Goal: Task Accomplishment & Management: Use online tool/utility

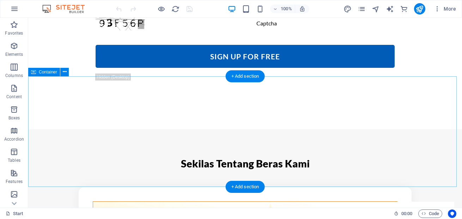
scroll to position [707, 0]
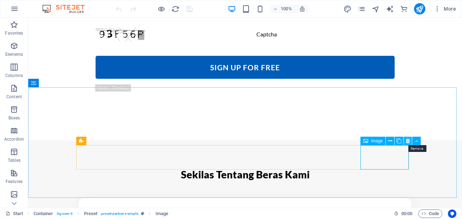
click at [408, 141] on icon at bounding box center [408, 140] width 4 height 7
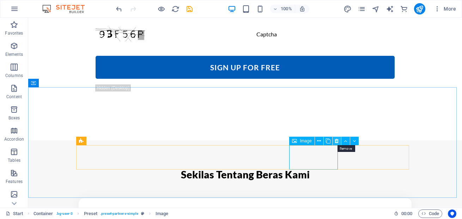
drag, startPoint x: 337, startPoint y: 141, endPoint x: 306, endPoint y: 125, distance: 35.2
click at [337, 141] on icon at bounding box center [337, 140] width 4 height 7
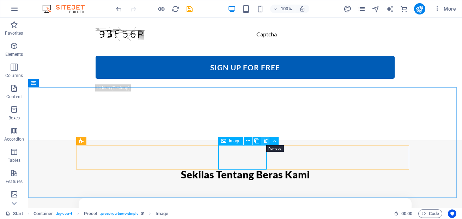
drag, startPoint x: 266, startPoint y: 143, endPoint x: 234, endPoint y: 126, distance: 35.8
click at [266, 143] on icon at bounding box center [266, 140] width 4 height 7
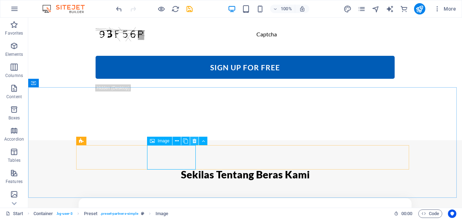
drag, startPoint x: 195, startPoint y: 142, endPoint x: 166, endPoint y: 125, distance: 34.0
click at [195, 142] on icon at bounding box center [195, 140] width 4 height 7
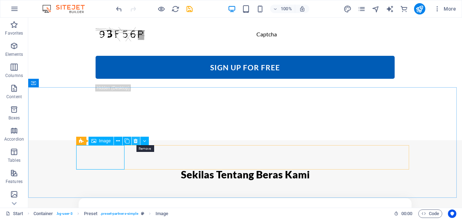
click at [135, 141] on icon at bounding box center [136, 140] width 4 height 7
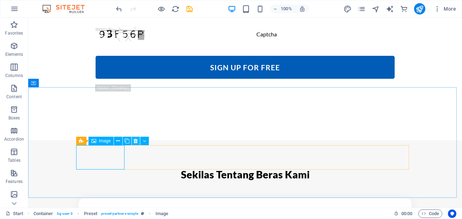
click at [136, 141] on icon at bounding box center [136, 140] width 4 height 7
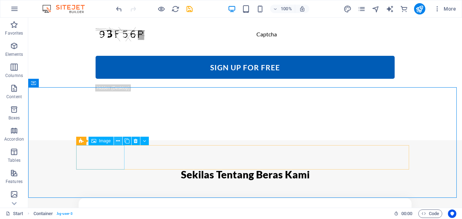
click at [119, 141] on icon at bounding box center [118, 140] width 4 height 7
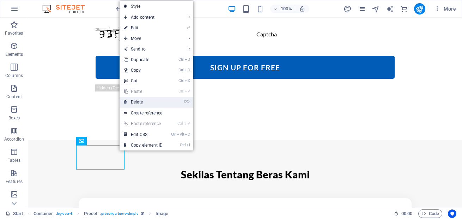
click at [149, 100] on link "⌦ Delete" at bounding box center [143, 102] width 47 height 11
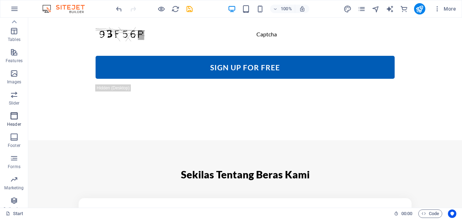
scroll to position [107, 0]
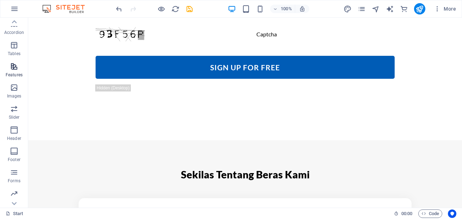
click at [14, 72] on span "Features" at bounding box center [14, 70] width 28 height 17
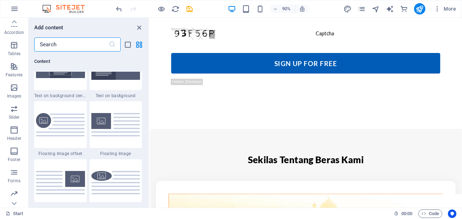
scroll to position [1480, 0]
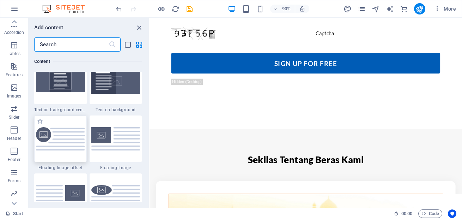
click at [59, 142] on img at bounding box center [60, 139] width 49 height 24
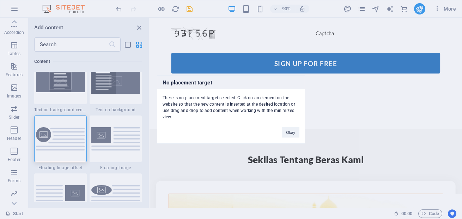
click at [242, 136] on div "No placement target There is no placement target selected. Click on an element …" at bounding box center [231, 110] width 148 height 68
click at [288, 131] on button "Okay" at bounding box center [291, 132] width 18 height 11
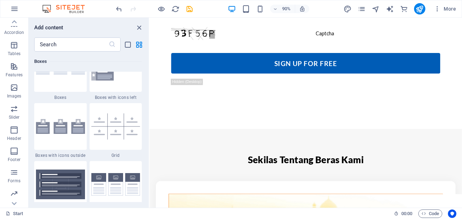
scroll to position [2073, 0]
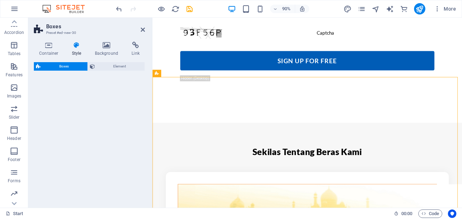
select select "rem"
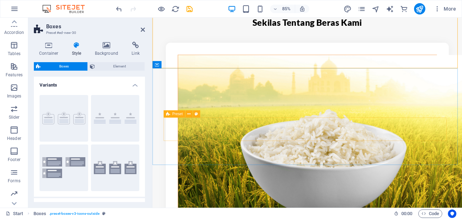
scroll to position [858, 0]
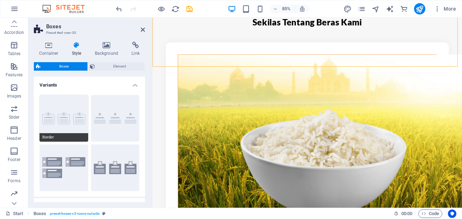
click at [67, 119] on button "Border" at bounding box center [64, 118] width 49 height 47
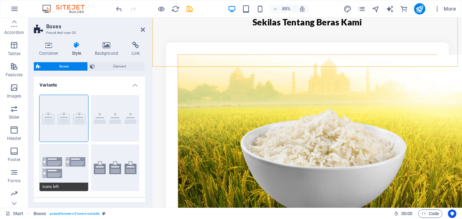
click at [61, 161] on button "Icons left" at bounding box center [64, 167] width 49 height 47
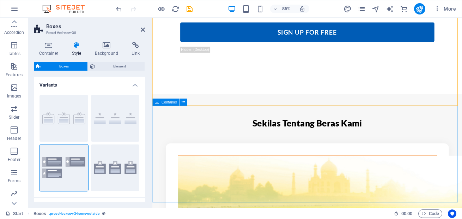
scroll to position [731, 0]
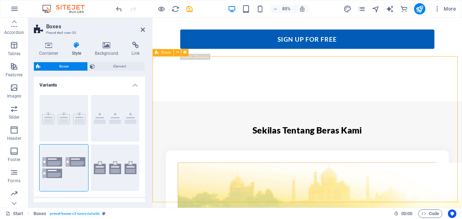
click at [129, 168] on button "Icons outside" at bounding box center [115, 167] width 49 height 47
type input "2"
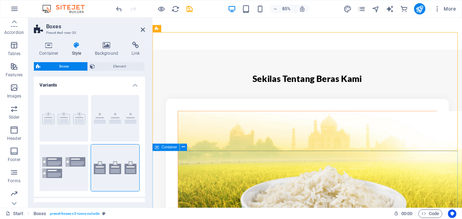
scroll to position [816, 0]
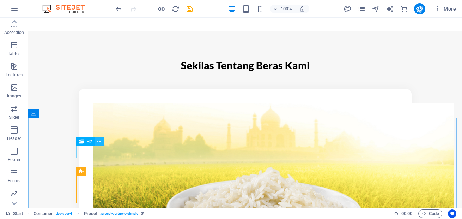
click at [101, 142] on icon at bounding box center [99, 141] width 4 height 7
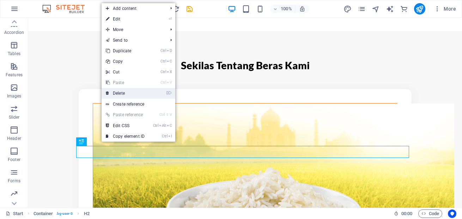
click at [130, 91] on link "⌦ Delete" at bounding box center [125, 93] width 47 height 11
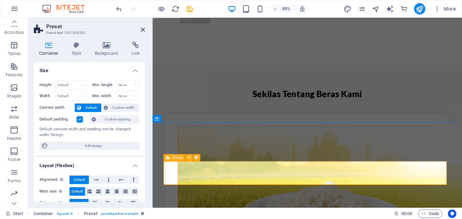
scroll to position [762, 0]
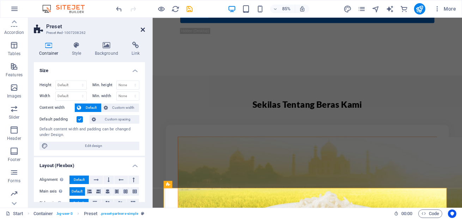
click at [143, 31] on icon at bounding box center [143, 30] width 4 height 6
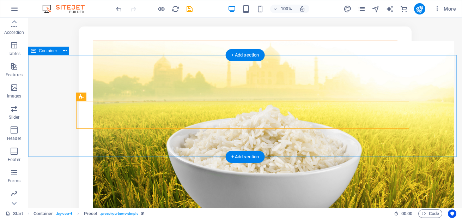
scroll to position [880, 0]
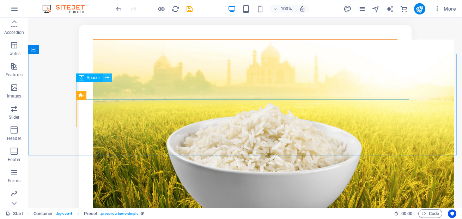
click at [109, 79] on icon at bounding box center [108, 77] width 4 height 7
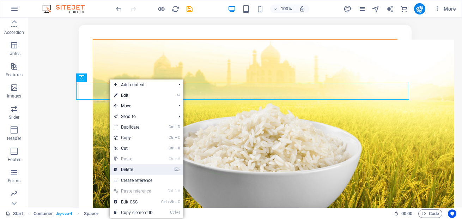
click at [161, 170] on li "⌦ Delete" at bounding box center [147, 169] width 74 height 11
click at [134, 169] on link "⌦ Delete" at bounding box center [133, 169] width 47 height 11
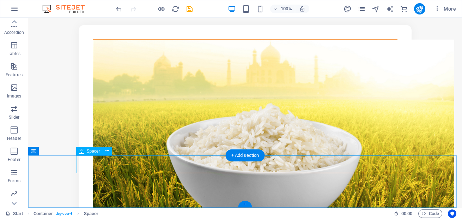
scroll to position [862, 0]
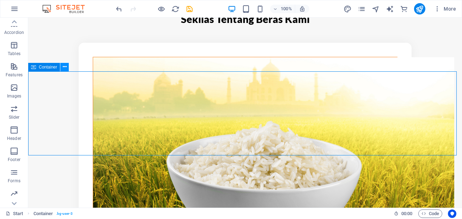
click at [66, 69] on icon at bounding box center [65, 66] width 4 height 7
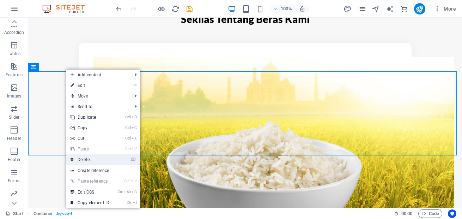
click at [90, 158] on link "⌦ Delete" at bounding box center [89, 159] width 47 height 11
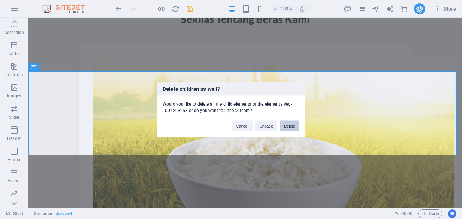
click at [289, 128] on button "Delete" at bounding box center [290, 126] width 20 height 11
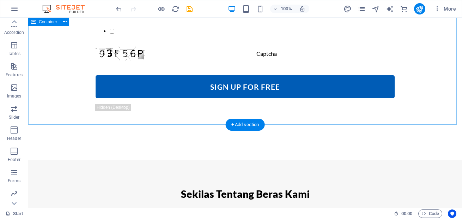
scroll to position [693, 0]
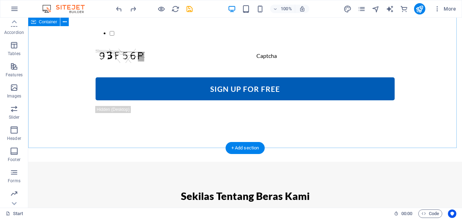
scroll to position [749, 0]
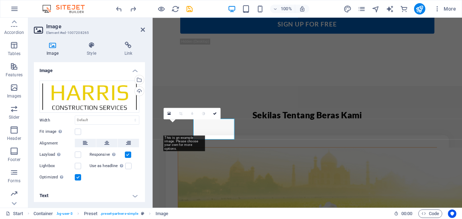
scroll to position [716, 0]
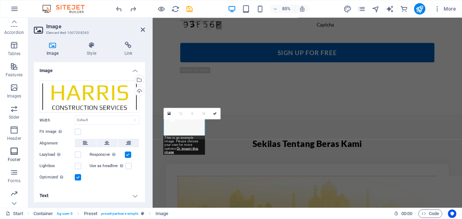
click at [18, 153] on icon "button" at bounding box center [14, 151] width 8 height 8
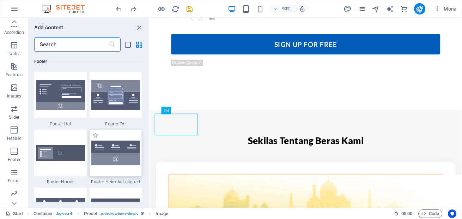
scroll to position [4672, 0]
click at [115, 149] on img at bounding box center [115, 152] width 49 height 25
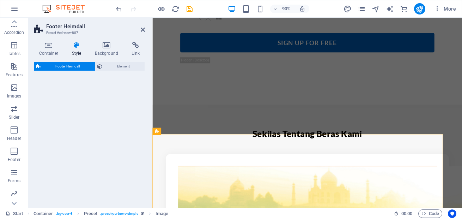
select select "rem"
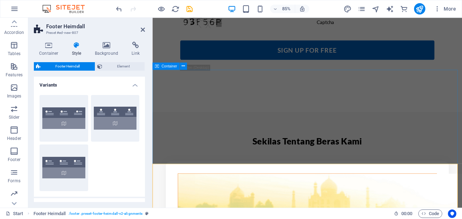
scroll to position [715, 0]
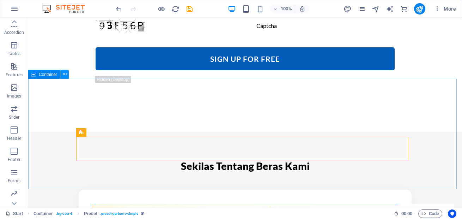
click at [64, 74] on icon at bounding box center [65, 74] width 4 height 7
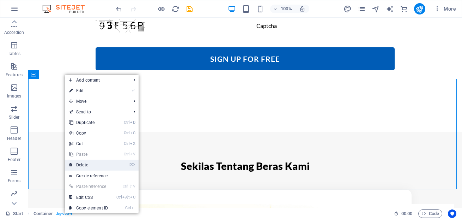
click at [112, 164] on link "⌦ Delete" at bounding box center [88, 165] width 47 height 11
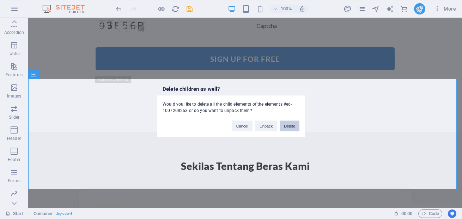
click at [288, 126] on button "Delete" at bounding box center [290, 126] width 20 height 11
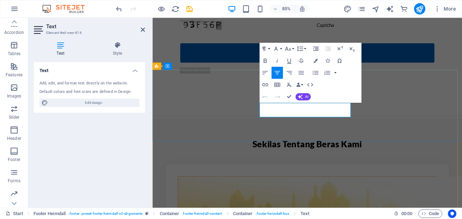
drag, startPoint x: 360, startPoint y: 129, endPoint x: 318, endPoint y: 130, distance: 41.3
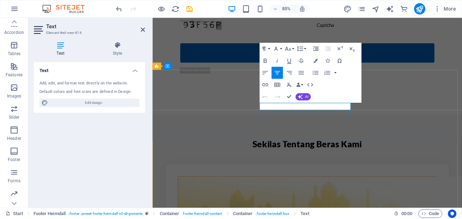
drag, startPoint x: 320, startPoint y: 121, endPoint x: 297, endPoint y: 120, distance: 23.7
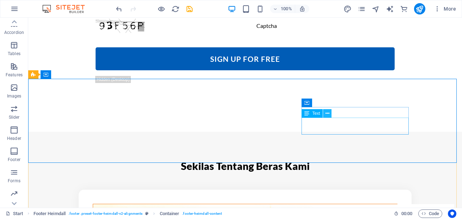
click at [326, 113] on icon at bounding box center [328, 113] width 4 height 7
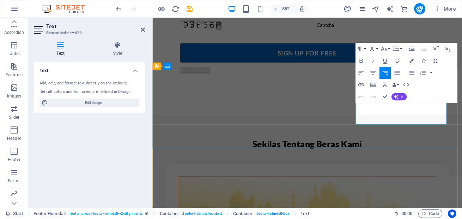
drag, startPoint x: 434, startPoint y: 130, endPoint x: 394, endPoint y: 124, distance: 40.3
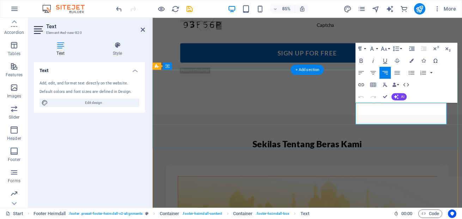
click at [403, 108] on icon "button" at bounding box center [403, 107] width 7 height 7
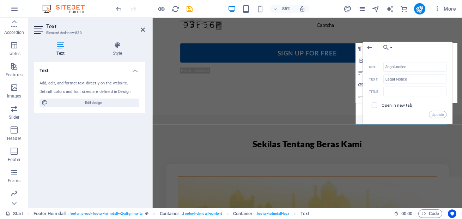
click at [363, 117] on div "Back Choose Link Start Legal Notice Privacy Choose file ... /legal-notice URL L…" at bounding box center [408, 83] width 90 height 83
click at [370, 48] on icon "button" at bounding box center [369, 47] width 7 height 7
click at [371, 48] on icon "button" at bounding box center [369, 48] width 5 height 4
click at [391, 48] on button "Choose Link" at bounding box center [386, 48] width 14 height 12
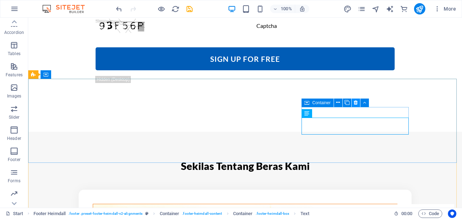
click at [355, 103] on icon at bounding box center [356, 102] width 4 height 7
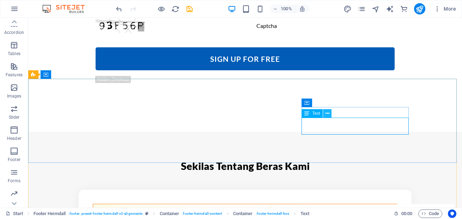
click at [329, 111] on icon at bounding box center [328, 113] width 4 height 7
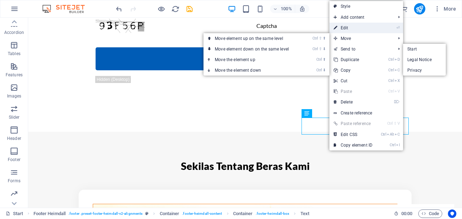
click at [350, 30] on link "⏎ Edit" at bounding box center [353, 28] width 47 height 11
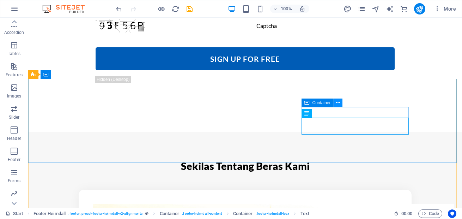
click at [338, 104] on icon at bounding box center [338, 102] width 4 height 7
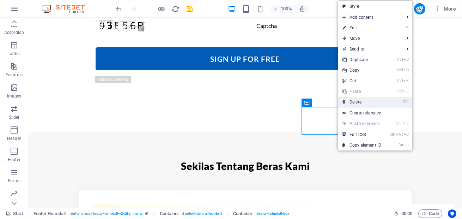
click at [361, 102] on link "⌦ Delete" at bounding box center [361, 102] width 47 height 11
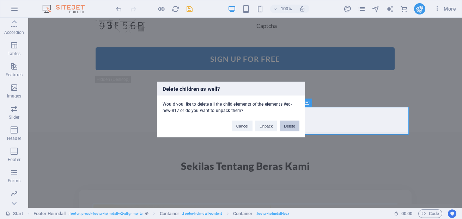
click at [294, 126] on button "Delete" at bounding box center [290, 126] width 20 height 11
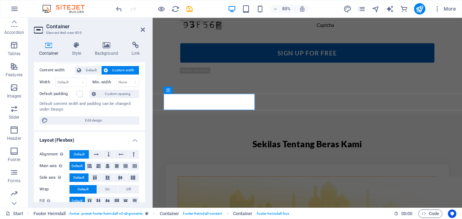
scroll to position [0, 0]
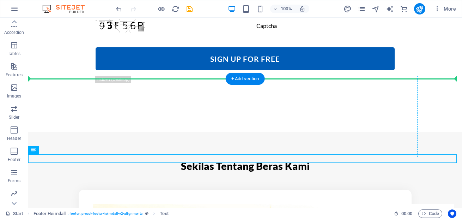
drag, startPoint x: 134, startPoint y: 158, endPoint x: 139, endPoint y: 124, distance: 34.5
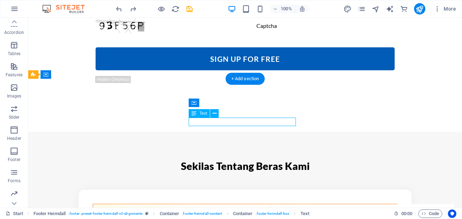
drag, startPoint x: 256, startPoint y: 125, endPoint x: 212, endPoint y: 124, distance: 43.8
click at [216, 114] on icon at bounding box center [215, 113] width 4 height 7
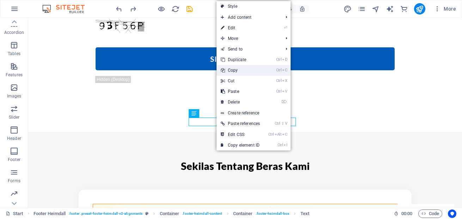
click at [242, 70] on link "Ctrl C Copy" at bounding box center [241, 70] width 48 height 11
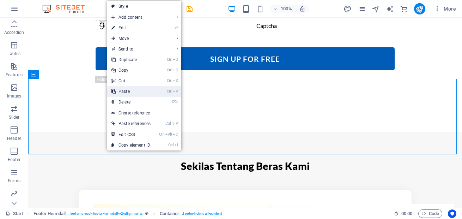
click at [136, 92] on link "Ctrl V Paste" at bounding box center [131, 91] width 48 height 11
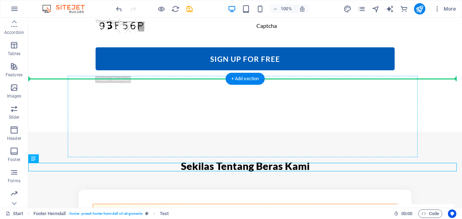
drag, startPoint x: 212, startPoint y: 164, endPoint x: 98, endPoint y: 125, distance: 119.9
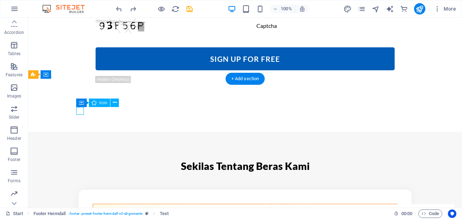
select select "xMidYMid"
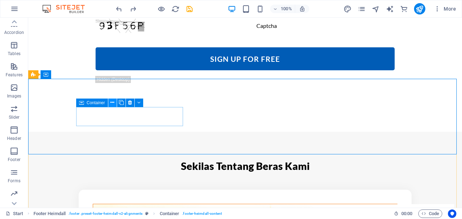
click at [113, 106] on icon at bounding box center [112, 102] width 4 height 7
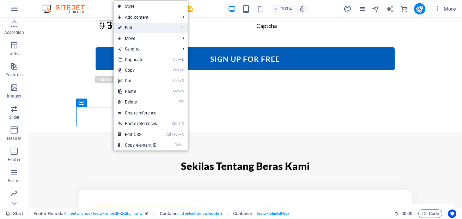
click at [139, 28] on link "⏎ Edit" at bounding box center [138, 28] width 48 height 11
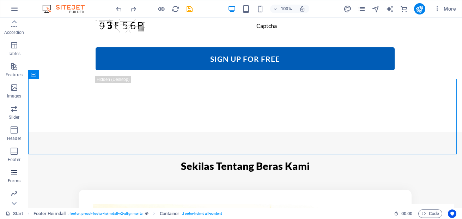
click at [14, 172] on icon "button" at bounding box center [14, 172] width 8 height 8
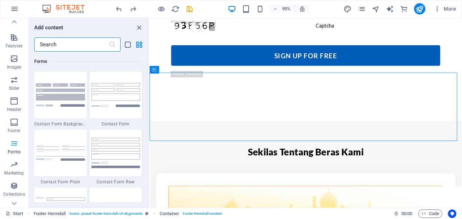
scroll to position [149, 0]
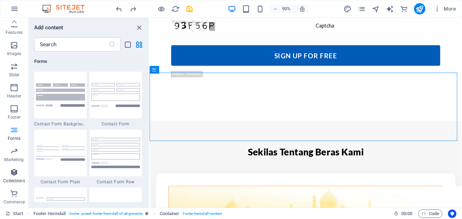
click at [14, 174] on icon "button" at bounding box center [14, 172] width 8 height 8
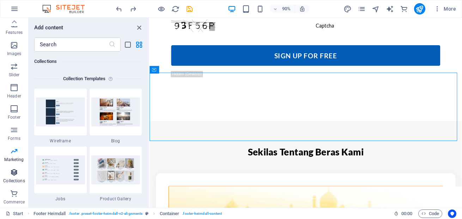
scroll to position [6460, 0]
click at [14, 114] on span "Footer" at bounding box center [14, 112] width 28 height 17
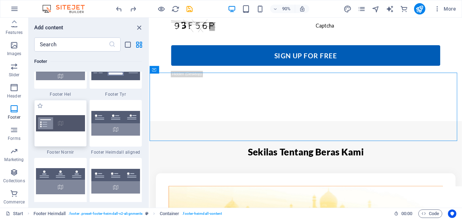
scroll to position [4715, 0]
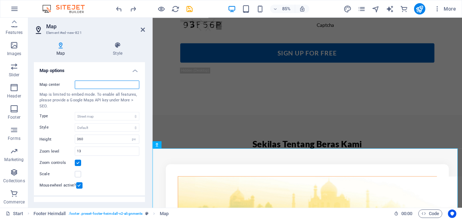
click at [98, 84] on input "Map center" at bounding box center [107, 84] width 65 height 8
paste input "<iframe src="[URL][DOMAIN_NAME][GEOGRAPHIC_DATA]" width="600" height="450" styl…"
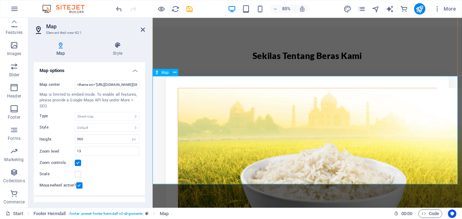
scroll to position [825, 0]
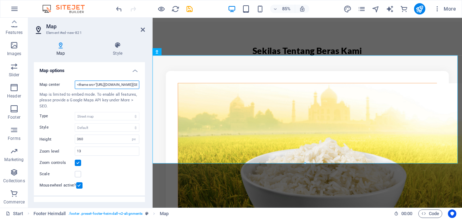
click at [108, 84] on input "<iframe src="[URL][DOMAIN_NAME][GEOGRAPHIC_DATA]" width="600" height="450" styl…" at bounding box center [107, 84] width 65 height 8
paste input "[URL][DOMAIN_NAME]"
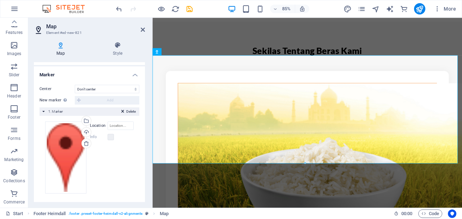
scroll to position [131, 0]
type input "[URL][DOMAIN_NAME]"
drag, startPoint x: 252, startPoint y: 105, endPoint x: 227, endPoint y: 207, distance: 104.9
click at [140, 28] on h2 "Map" at bounding box center [95, 26] width 99 height 6
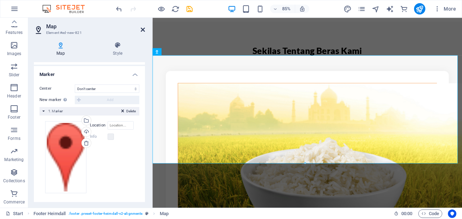
drag, startPoint x: 143, startPoint y: 30, endPoint x: 115, endPoint y: 17, distance: 30.3
click at [143, 30] on icon at bounding box center [143, 30] width 4 height 6
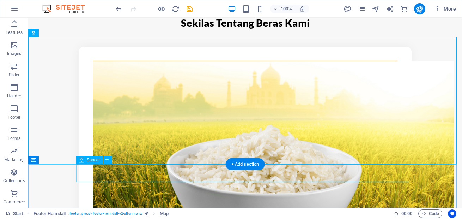
scroll to position [774, 0]
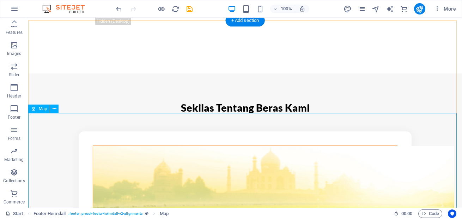
click at [54, 108] on icon at bounding box center [55, 108] width 4 height 7
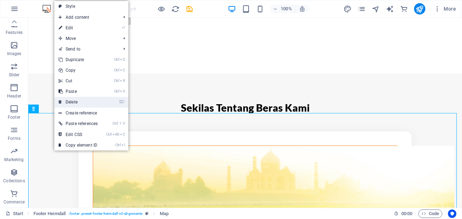
click at [77, 102] on link "⌦ Delete" at bounding box center [78, 102] width 48 height 11
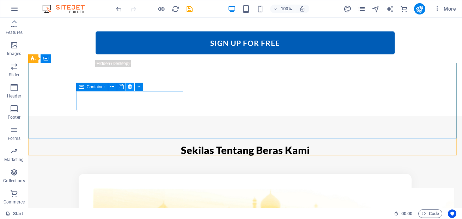
click at [128, 86] on icon at bounding box center [130, 86] width 4 height 7
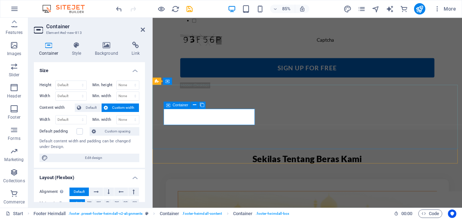
click at [142, 28] on icon at bounding box center [143, 30] width 4 height 6
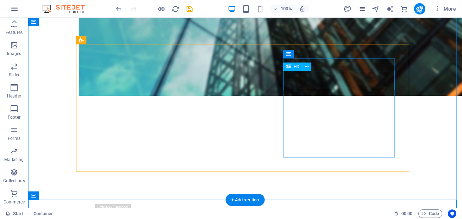
scroll to position [265, 0]
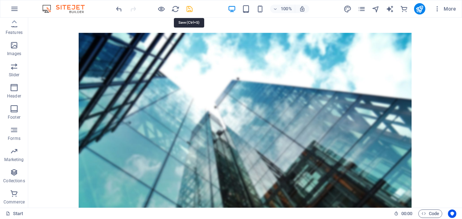
click at [189, 9] on icon "save" at bounding box center [190, 9] width 8 height 8
checkbox input "false"
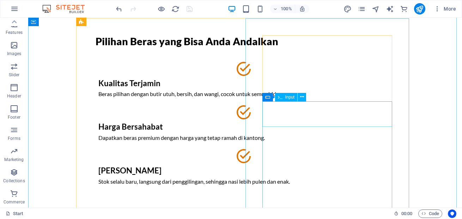
scroll to position [42, 0]
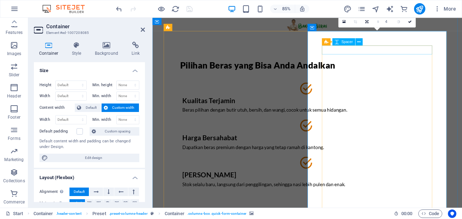
scroll to position [0, 0]
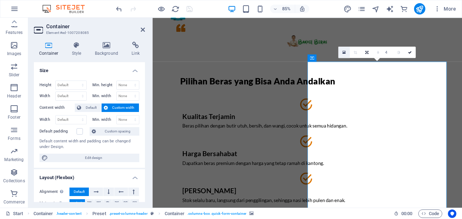
click at [344, 54] on icon at bounding box center [343, 52] width 3 height 4
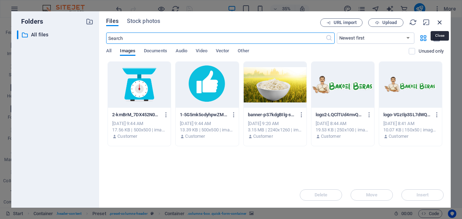
click at [441, 21] on icon "button" at bounding box center [440, 22] width 8 height 8
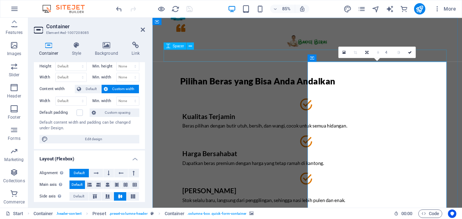
click at [295, 56] on div at bounding box center [334, 62] width 333 height 14
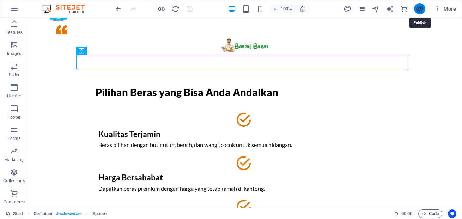
click at [420, 10] on icon "publish" at bounding box center [420, 9] width 8 height 8
